Goal: Book appointment/travel/reservation

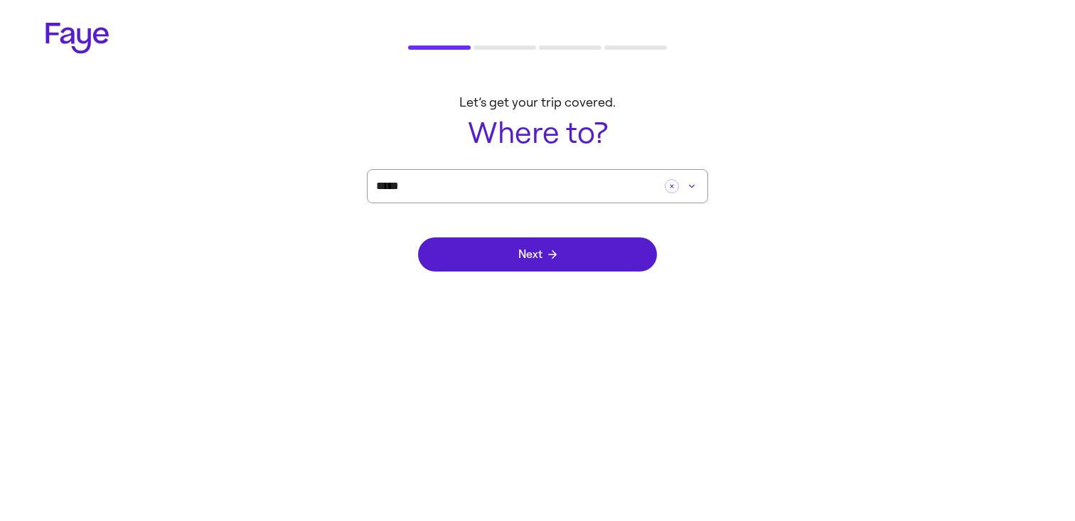
click at [534, 258] on span "Next" at bounding box center [537, 254] width 38 height 11
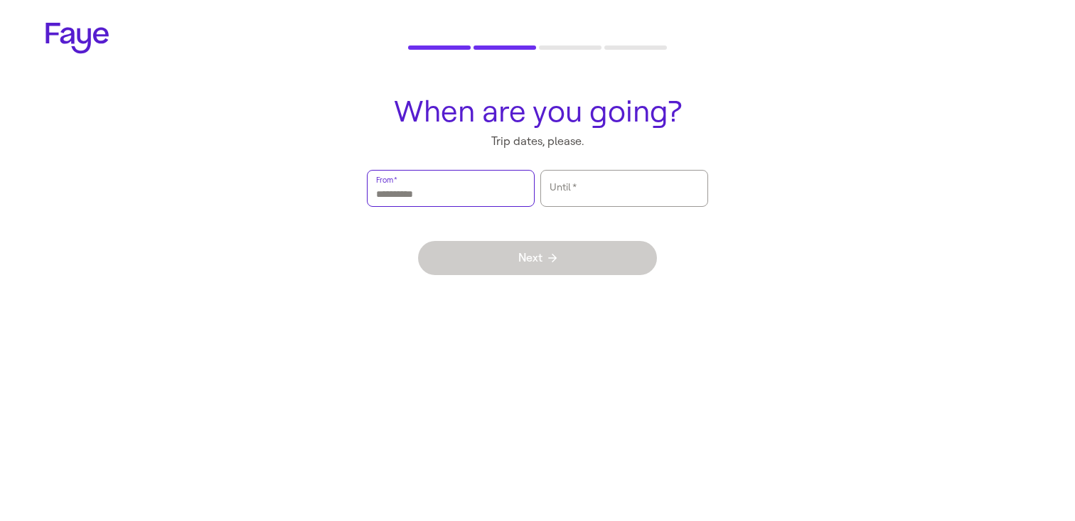
click at [486, 183] on input "From   *" at bounding box center [450, 188] width 149 height 33
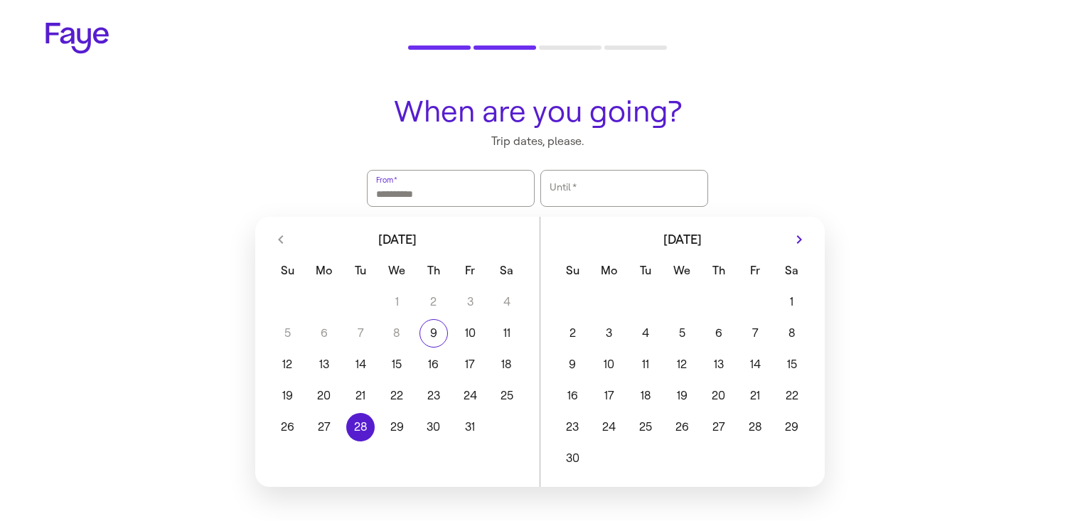
click at [351, 431] on button "28" at bounding box center [360, 427] width 36 height 28
click at [441, 429] on button "30" at bounding box center [433, 427] width 36 height 28
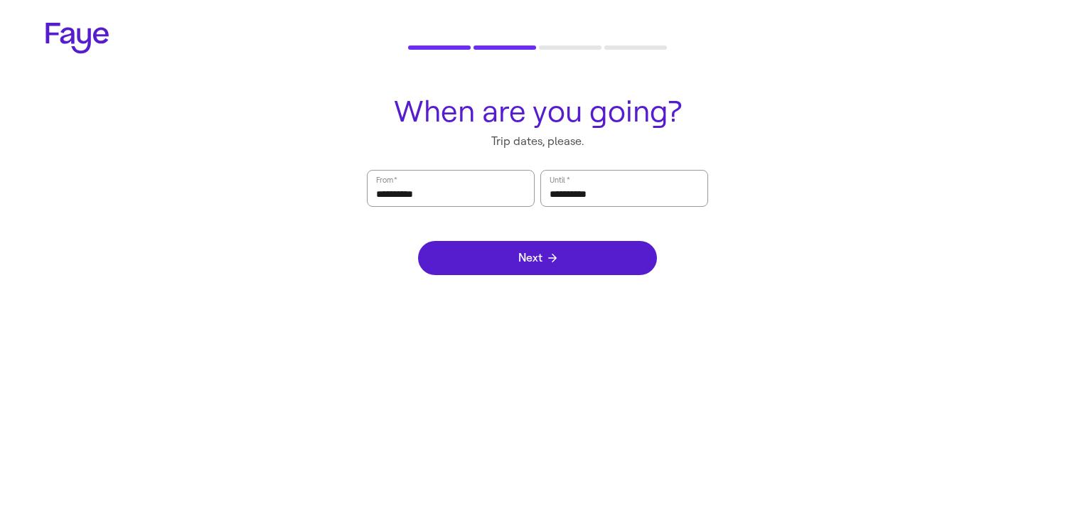
click at [519, 278] on div "Next" at bounding box center [537, 258] width 239 height 102
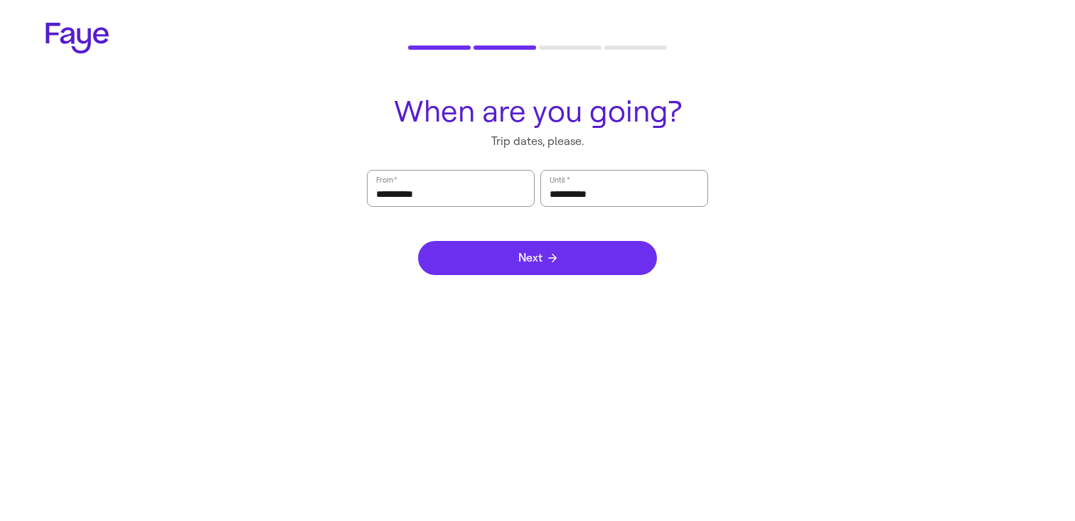
click at [531, 257] on span "Next" at bounding box center [537, 257] width 38 height 11
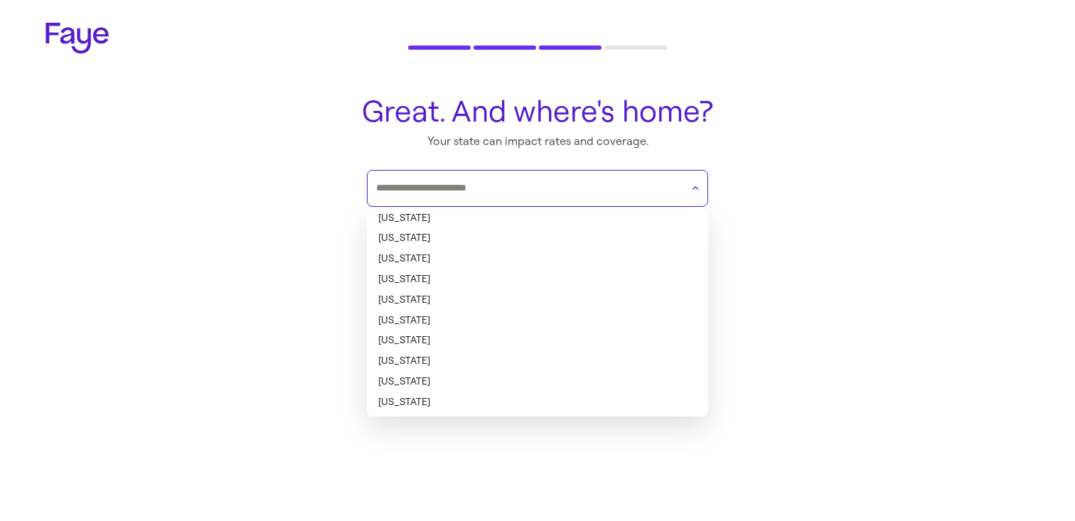
click at [491, 198] on input "text" at bounding box center [528, 188] width 305 height 21
click at [471, 215] on li "[US_STATE]" at bounding box center [537, 218] width 341 height 21
type input "*******"
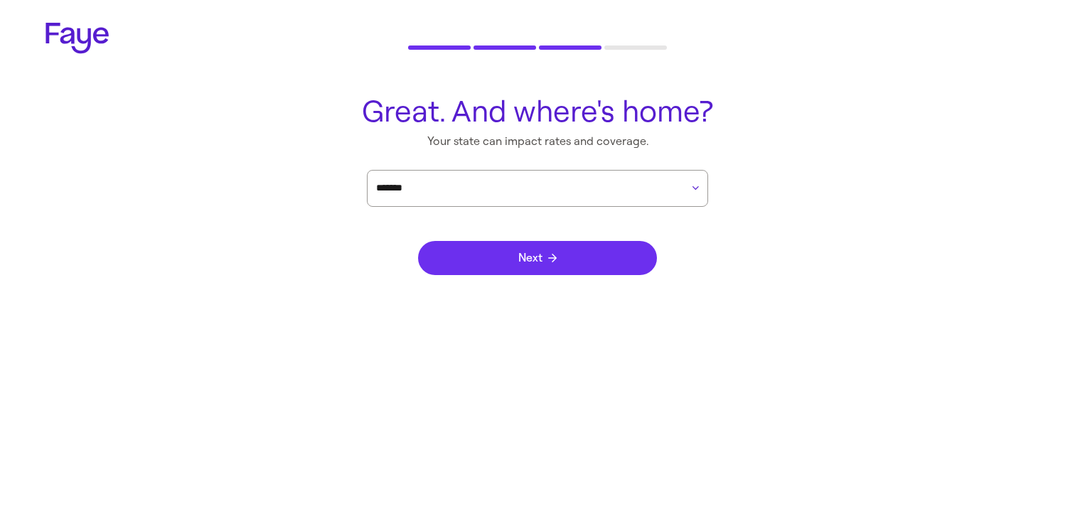
click at [487, 261] on button "Next" at bounding box center [537, 258] width 239 height 34
